Goal: Navigation & Orientation: Find specific page/section

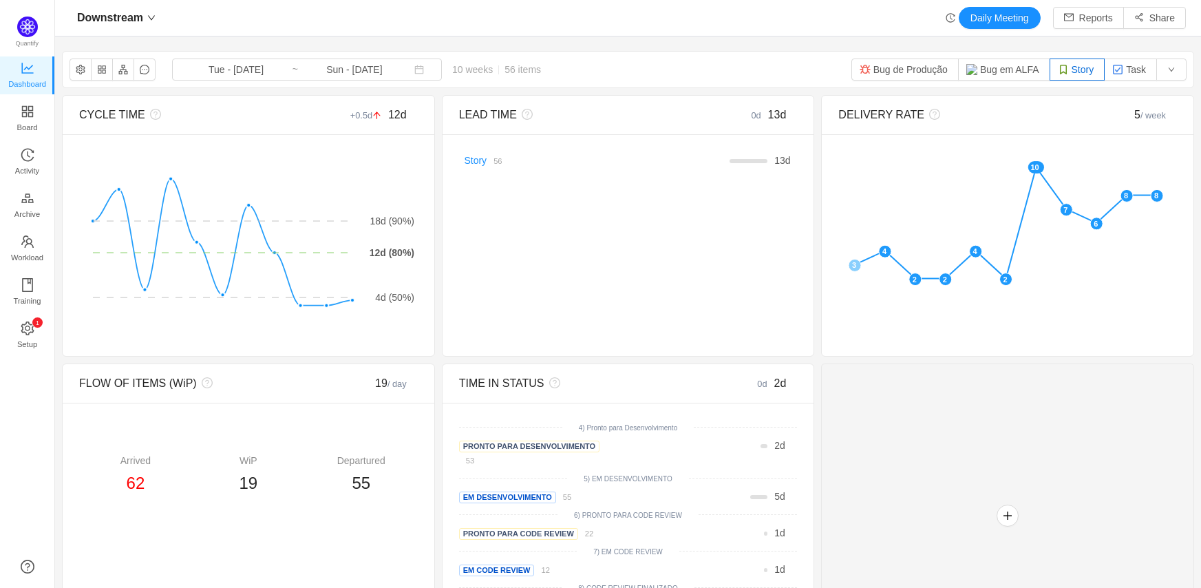
scroll to position [569, 1118]
click at [370, 71] on input "Sun - [DATE]" at bounding box center [355, 69] width 112 height 15
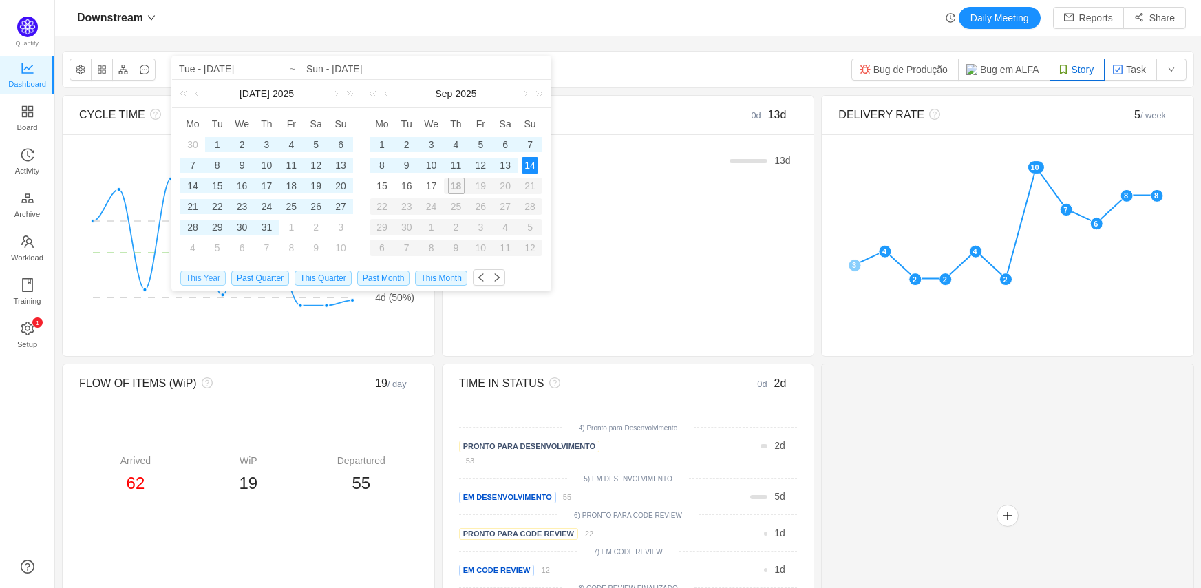
click at [207, 278] on span "This Year" at bounding box center [202, 278] width 45 height 15
type input "Wed - [DATE]"
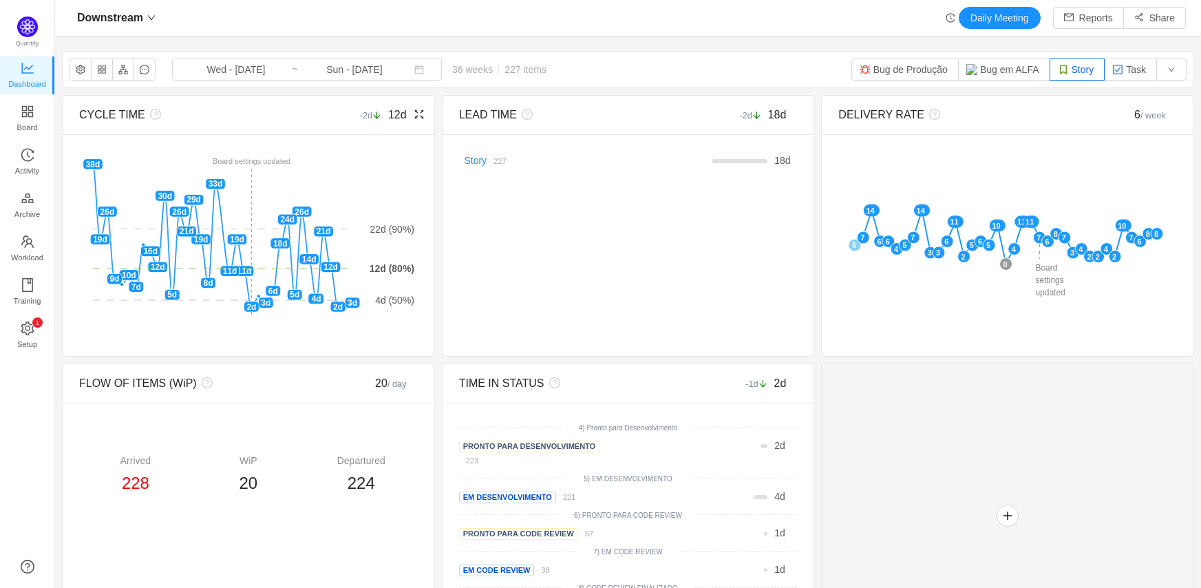
click at [416, 116] on icon "icon: fullscreen" at bounding box center [419, 114] width 11 height 11
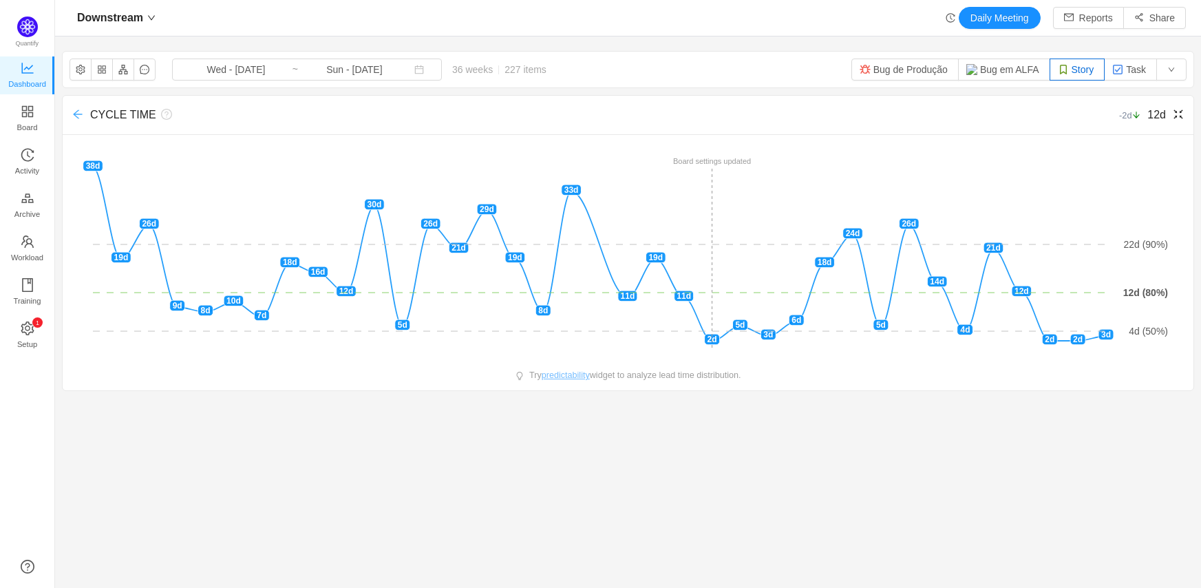
click at [78, 114] on icon "icon: arrow-left" at bounding box center [77, 114] width 9 height 9
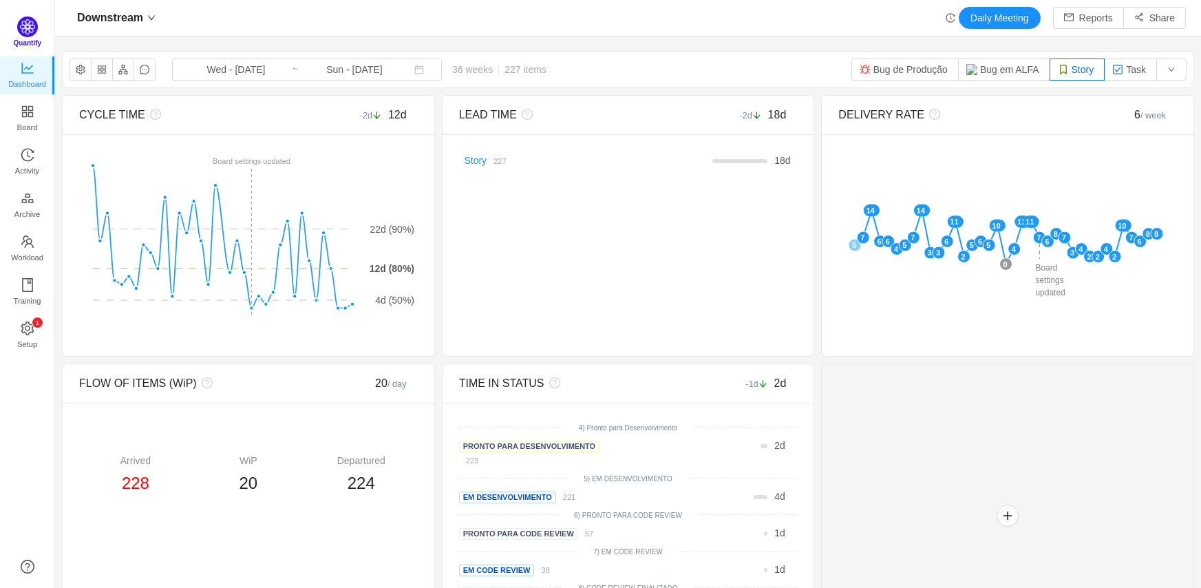
click at [30, 34] on img at bounding box center [27, 27] width 21 height 21
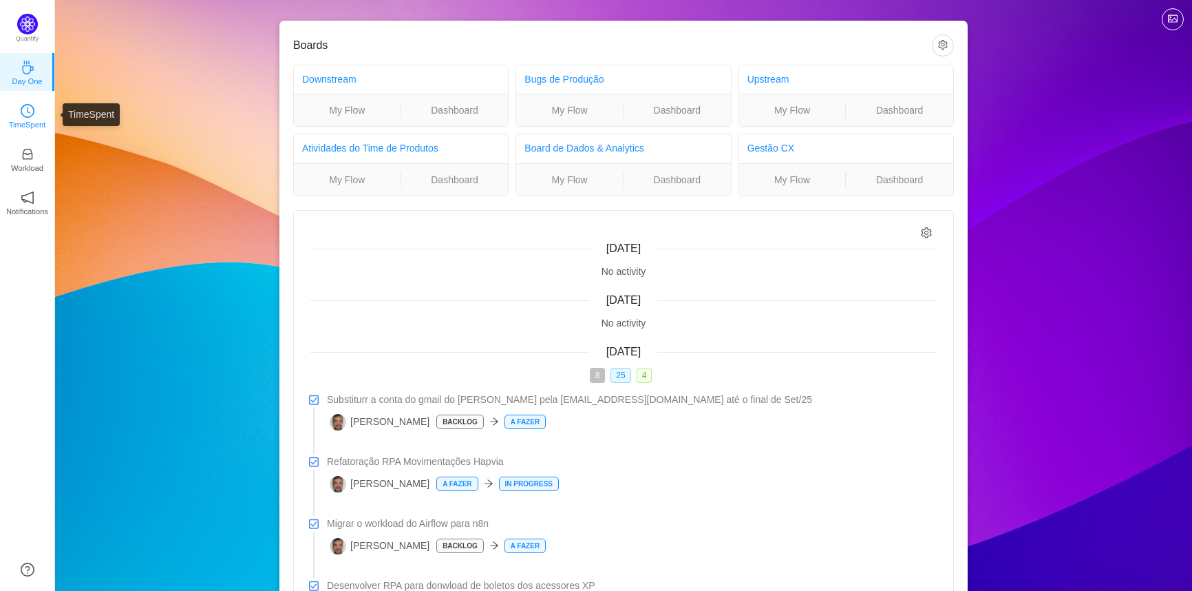
click at [27, 116] on icon "icon: clock-circle" at bounding box center [28, 111] width 14 height 14
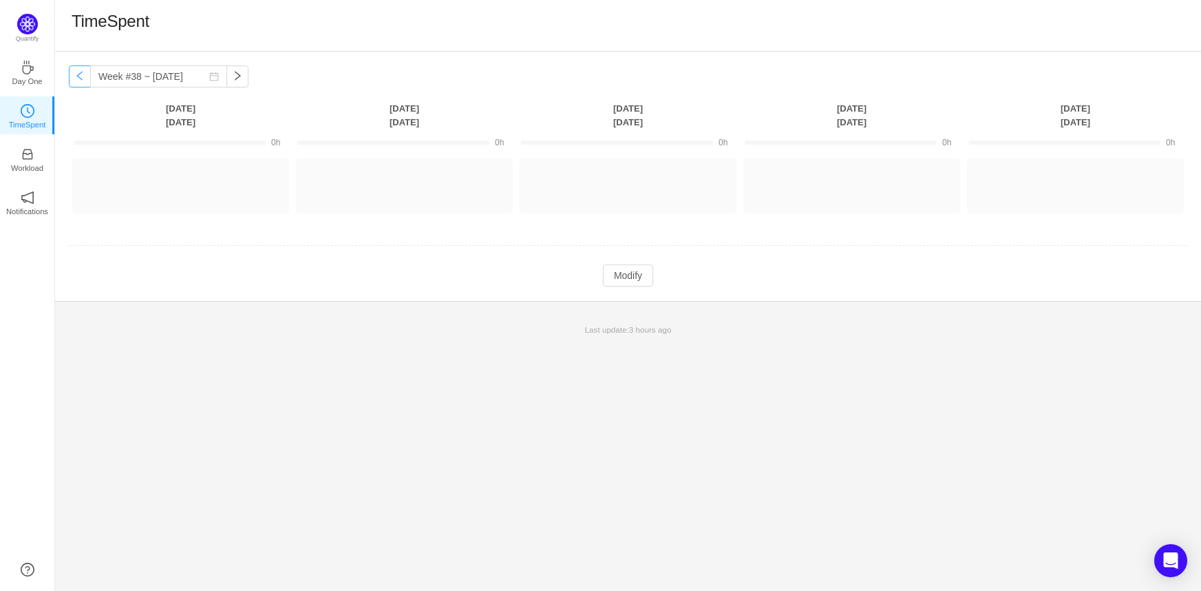
click at [76, 75] on button "button" at bounding box center [80, 76] width 22 height 22
type input "Week #35 ~ [DATE]"
click at [26, 157] on icon "icon: inbox" at bounding box center [28, 154] width 14 height 14
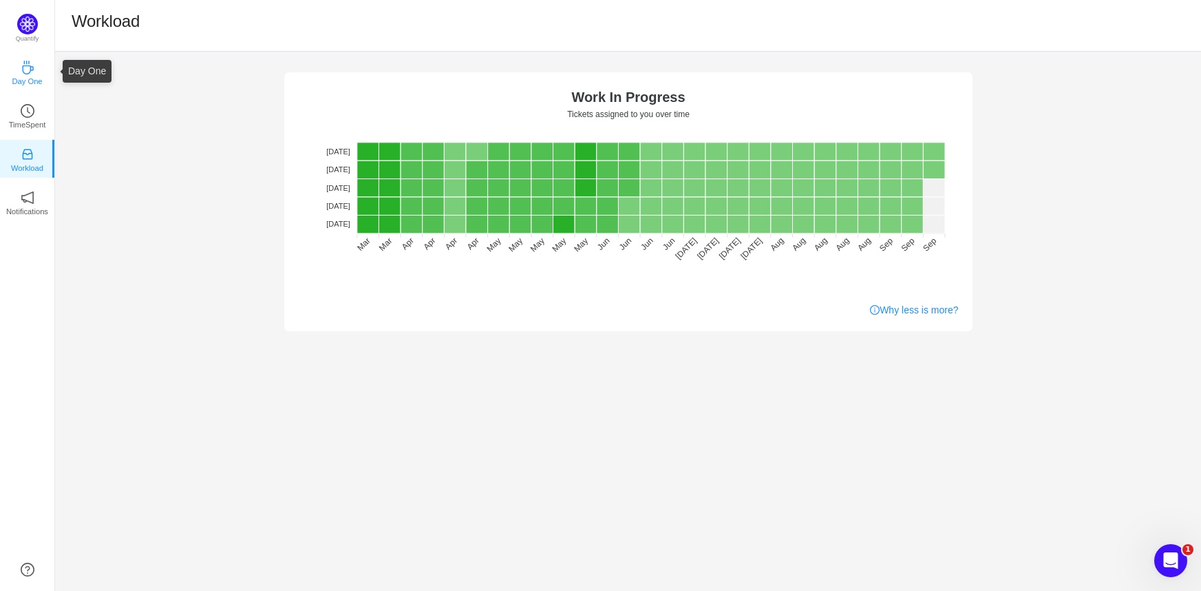
click at [34, 73] on icon "icon: coffee" at bounding box center [28, 68] width 14 height 14
